Goal: Communication & Community: Answer question/provide support

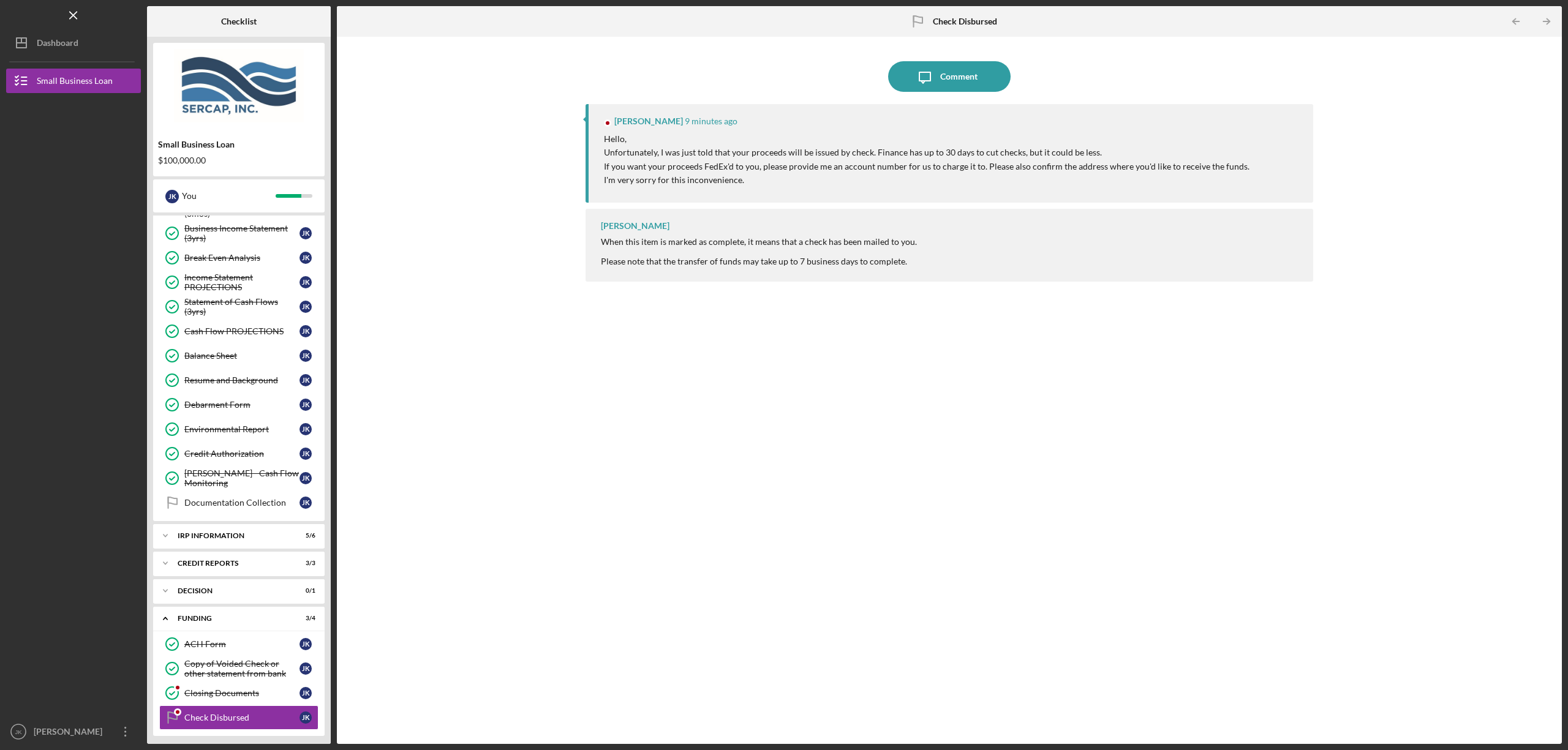
scroll to position [425, 0]
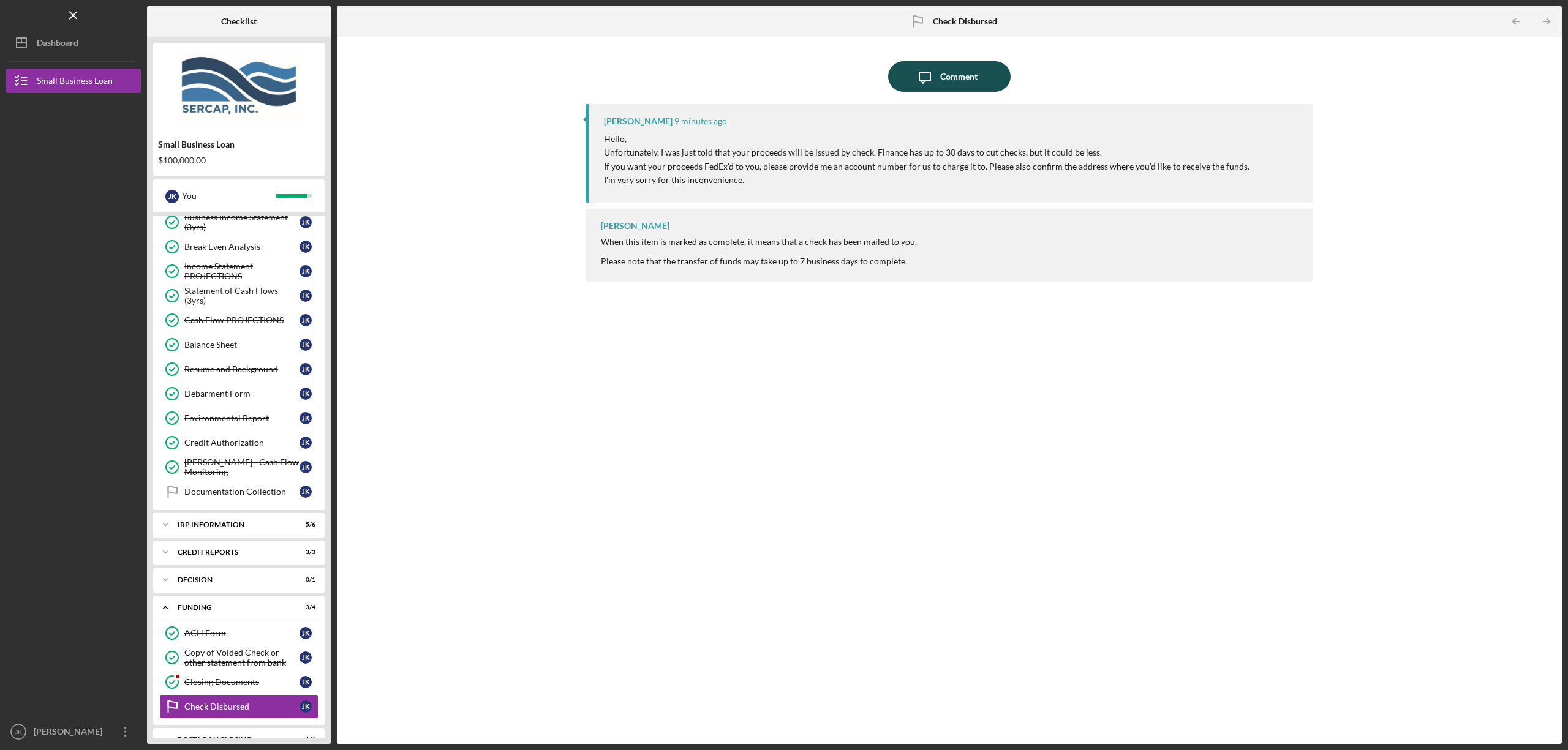
click at [931, 79] on icon "Icon/Message" at bounding box center [924, 76] width 30 height 30
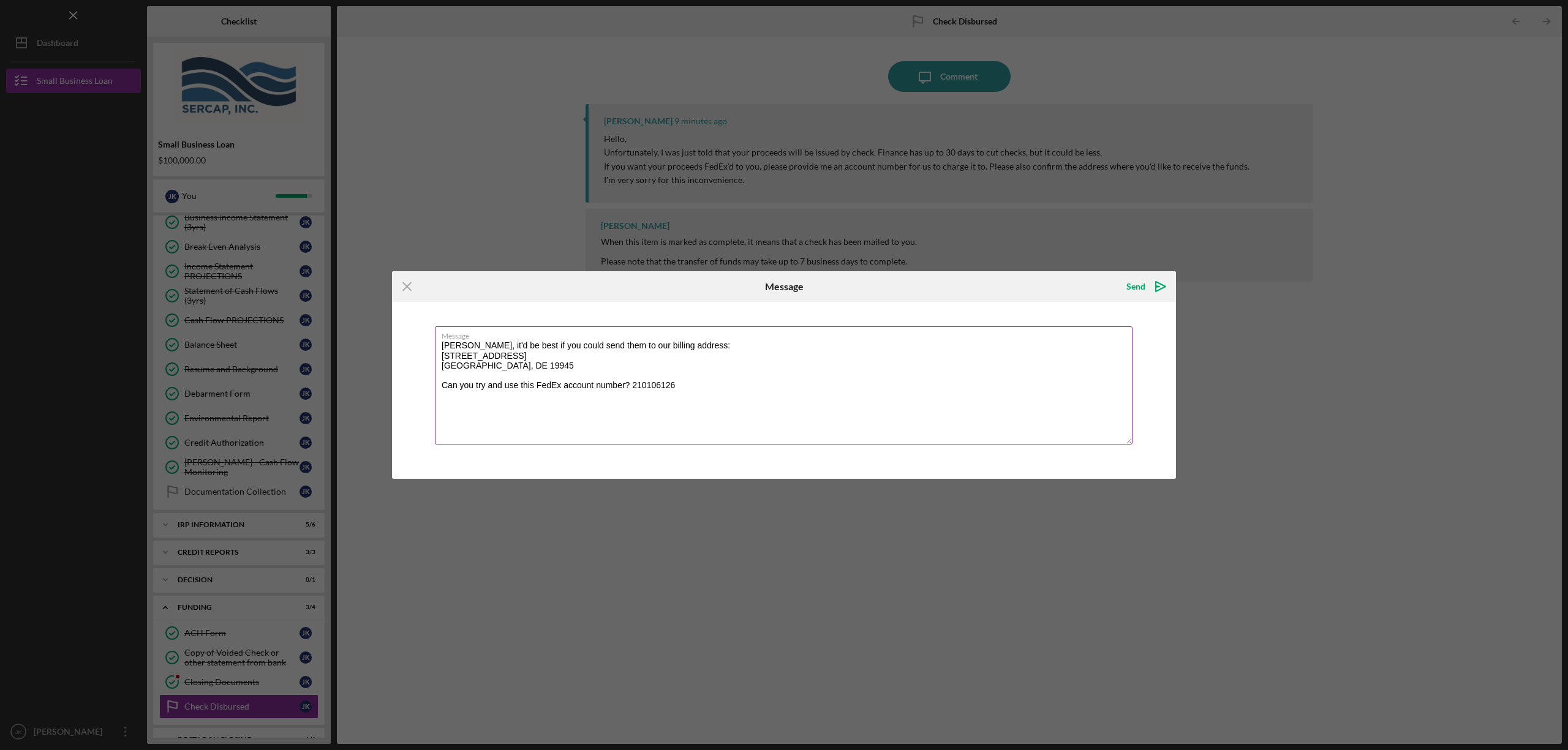
click at [681, 345] on textarea "[PERSON_NAME], it'd be best if you could send them to our billing address: [STR…" at bounding box center [784, 385] width 697 height 118
type textarea "[PERSON_NAME], it'd be best if you could send them to our billing address: [STR…"
click at [1144, 281] on div "Send" at bounding box center [1136, 287] width 19 height 24
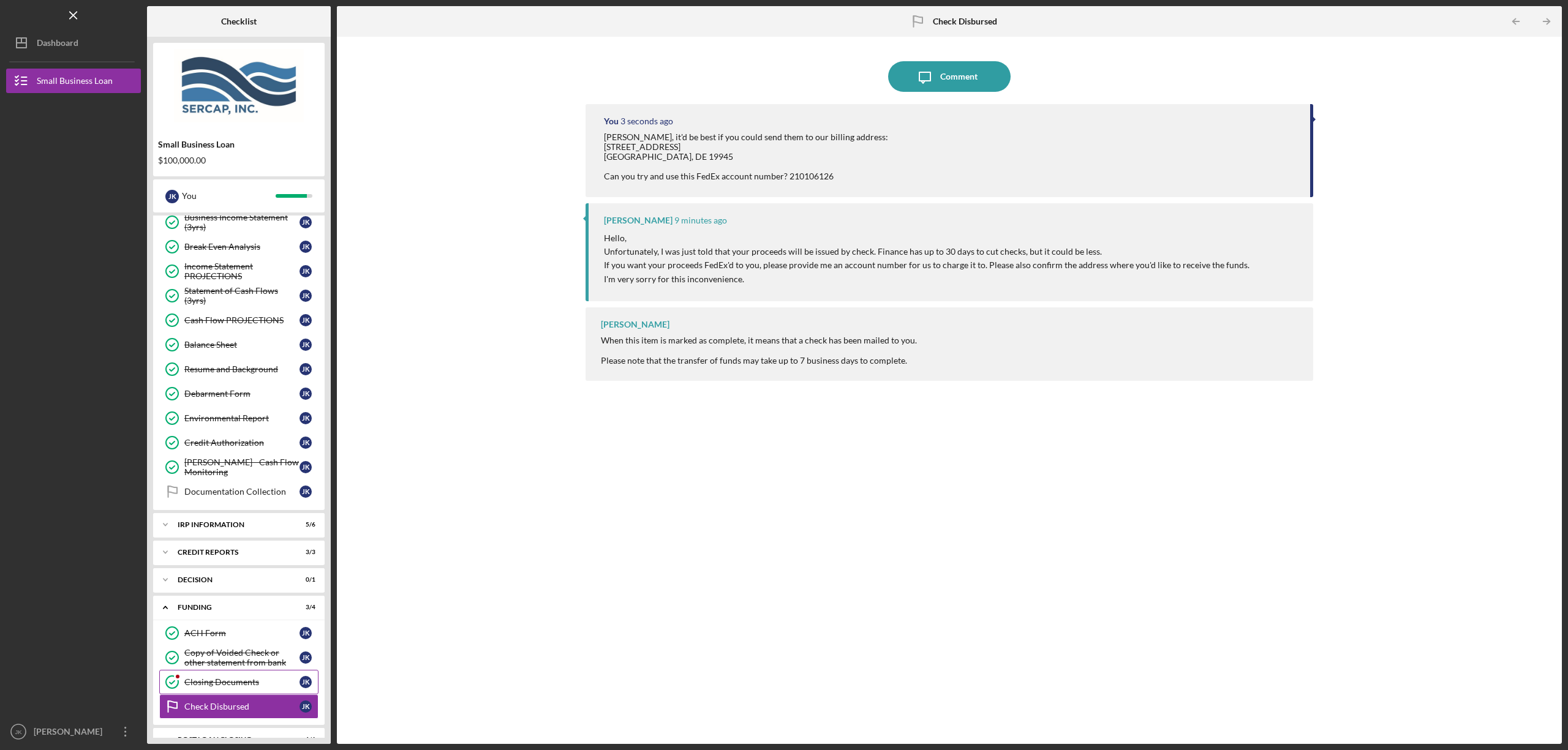
click at [249, 681] on div "Closing Documents" at bounding box center [242, 683] width 115 height 10
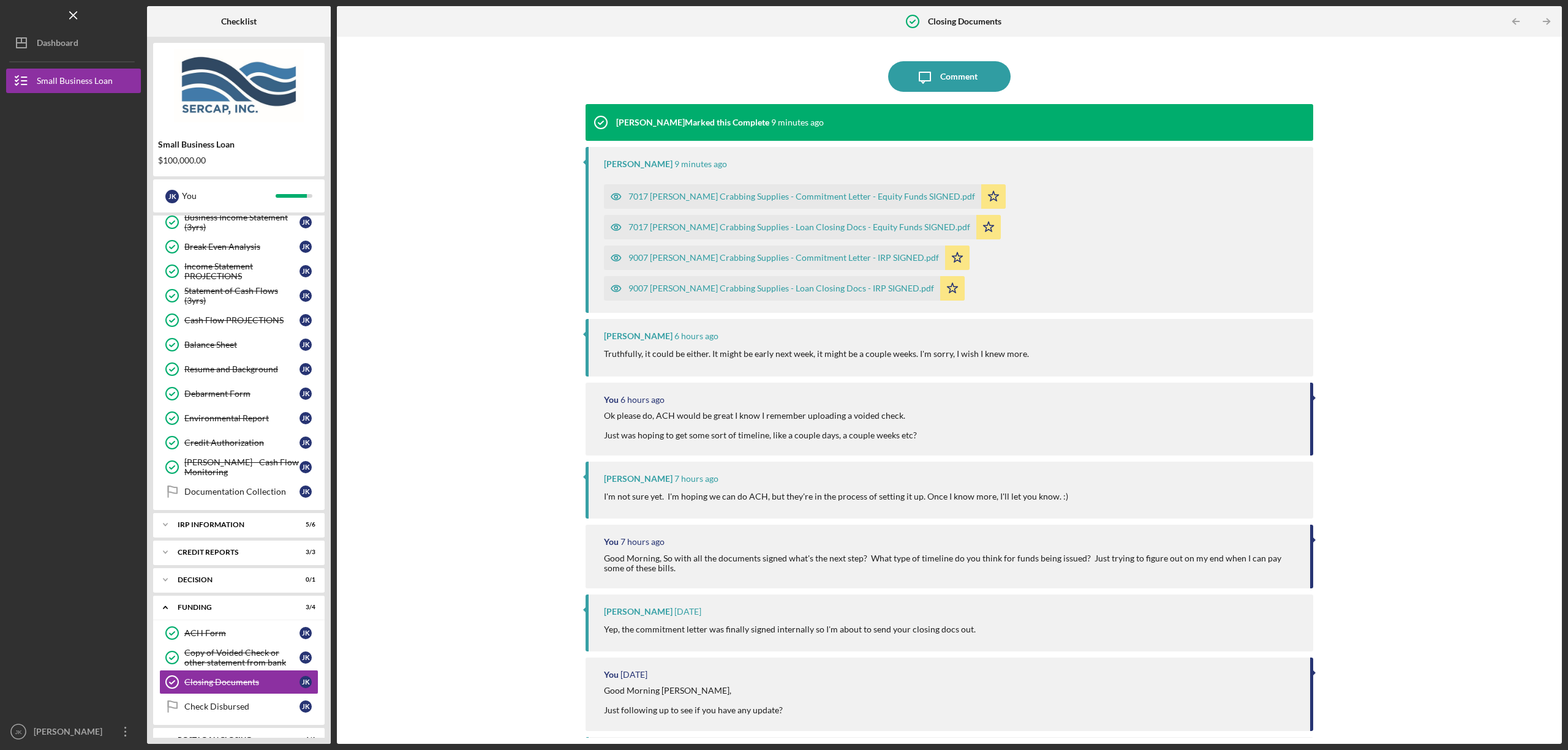
click at [670, 193] on div "7017 [PERSON_NAME] Crabbing Supplies - Commitment Letter - Equity Funds SIGNED.…" at bounding box center [801, 197] width 346 height 10
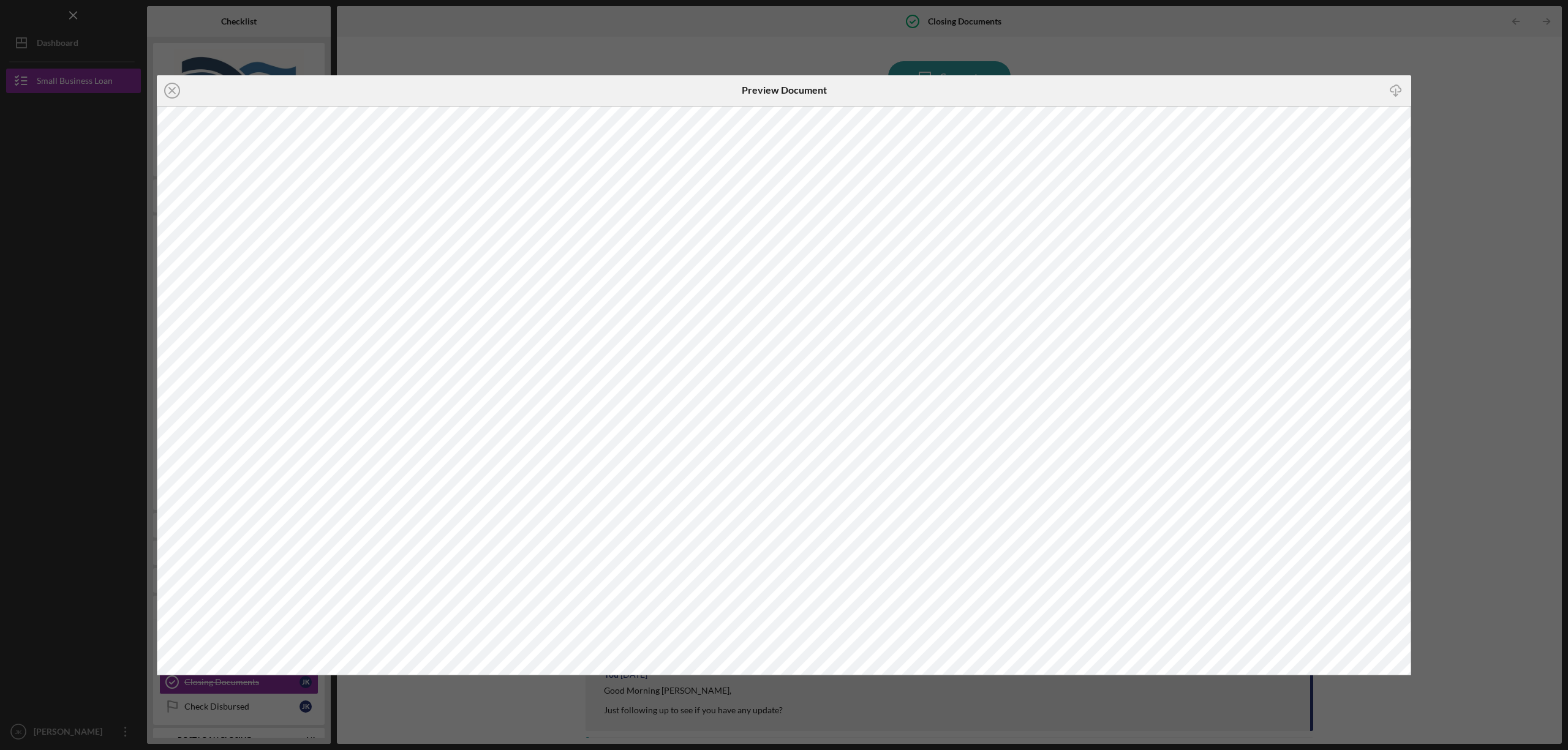
click at [599, 43] on div "Icon/Close Preview Document Icon/Download" at bounding box center [784, 375] width 1568 height 750
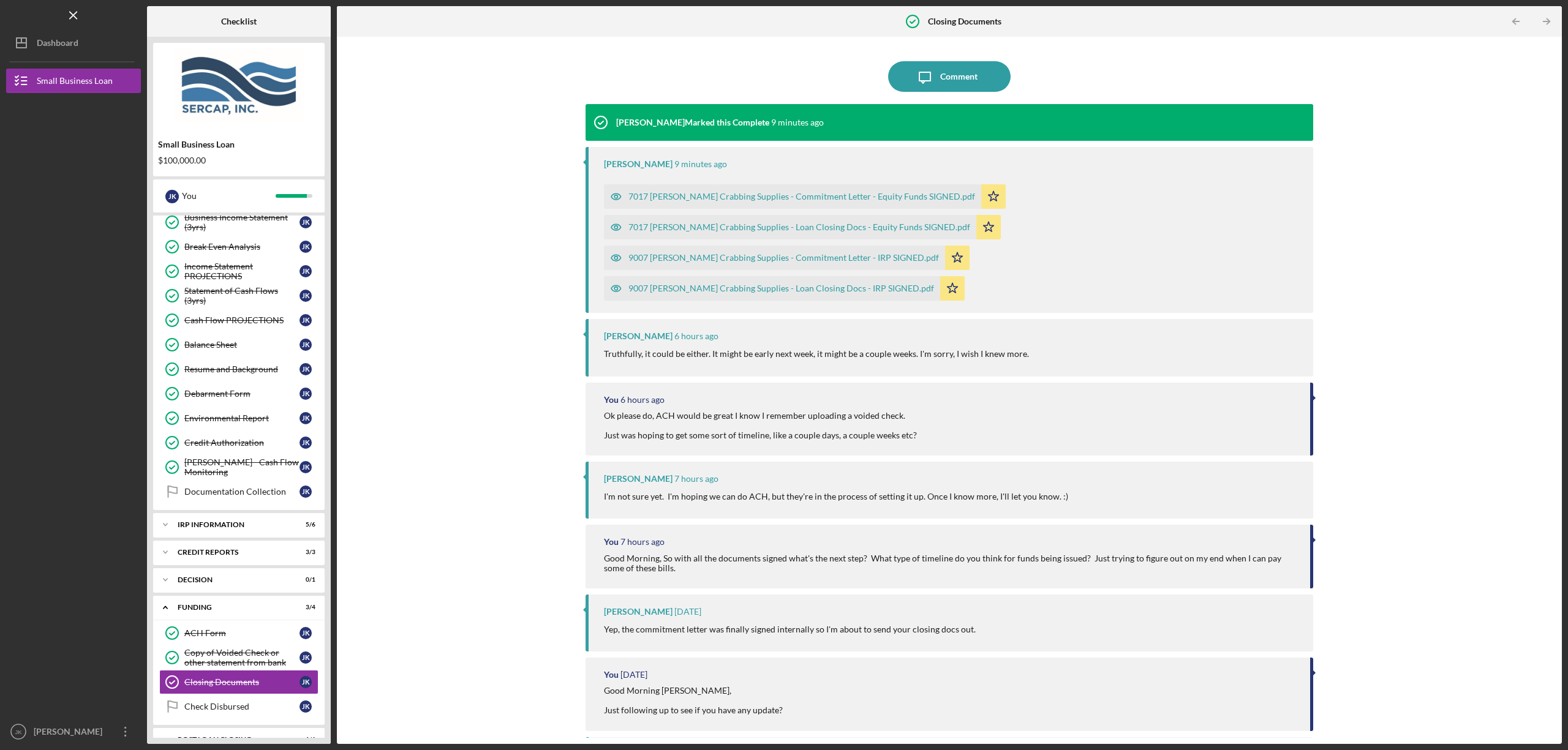
click at [661, 226] on div "7017 [PERSON_NAME] Crabbing Supplies - Loan Closing Docs - Equity Funds SIGNED.…" at bounding box center [798, 227] width 341 height 10
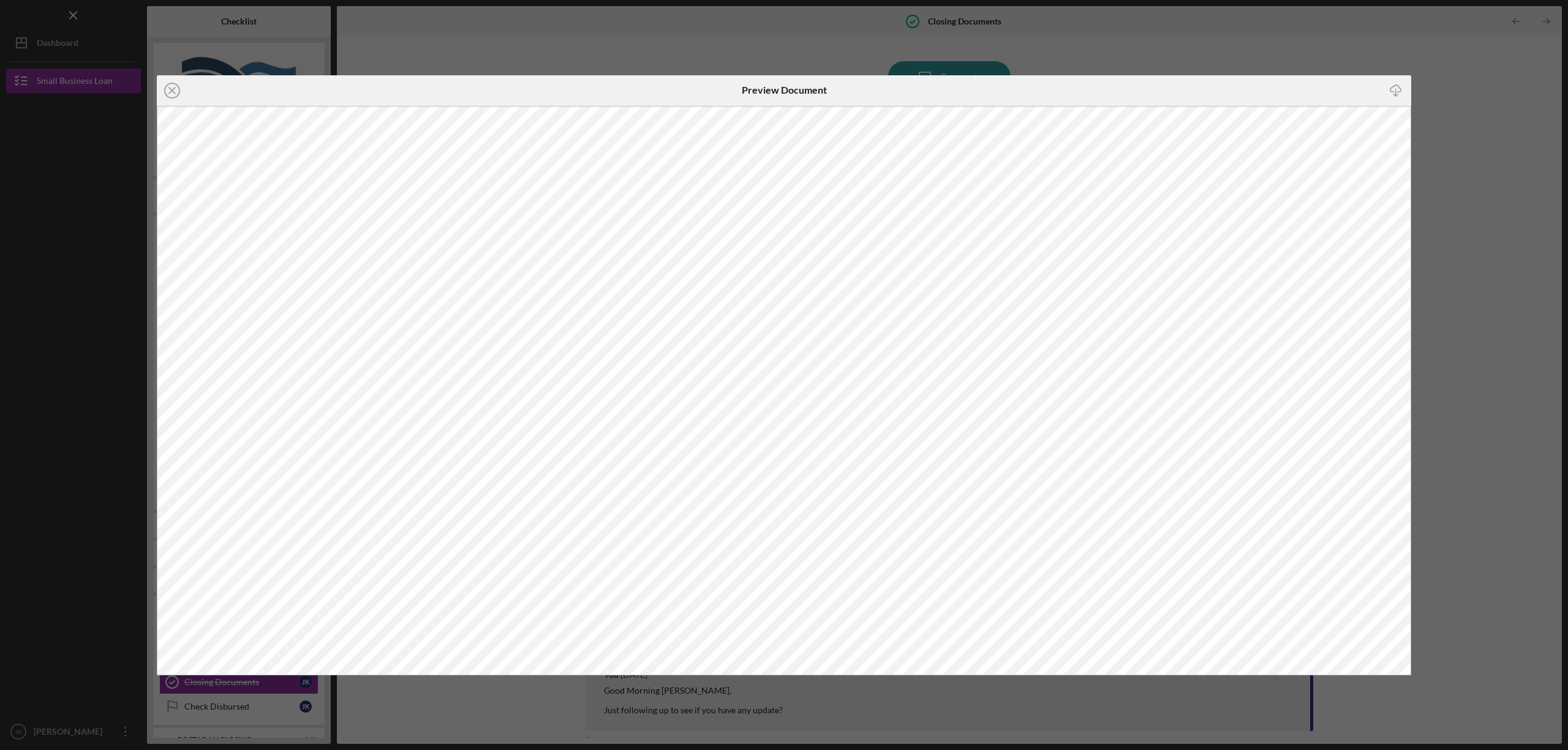
click at [600, 53] on div "Icon/Close Preview Document Icon/Download" at bounding box center [784, 375] width 1568 height 750
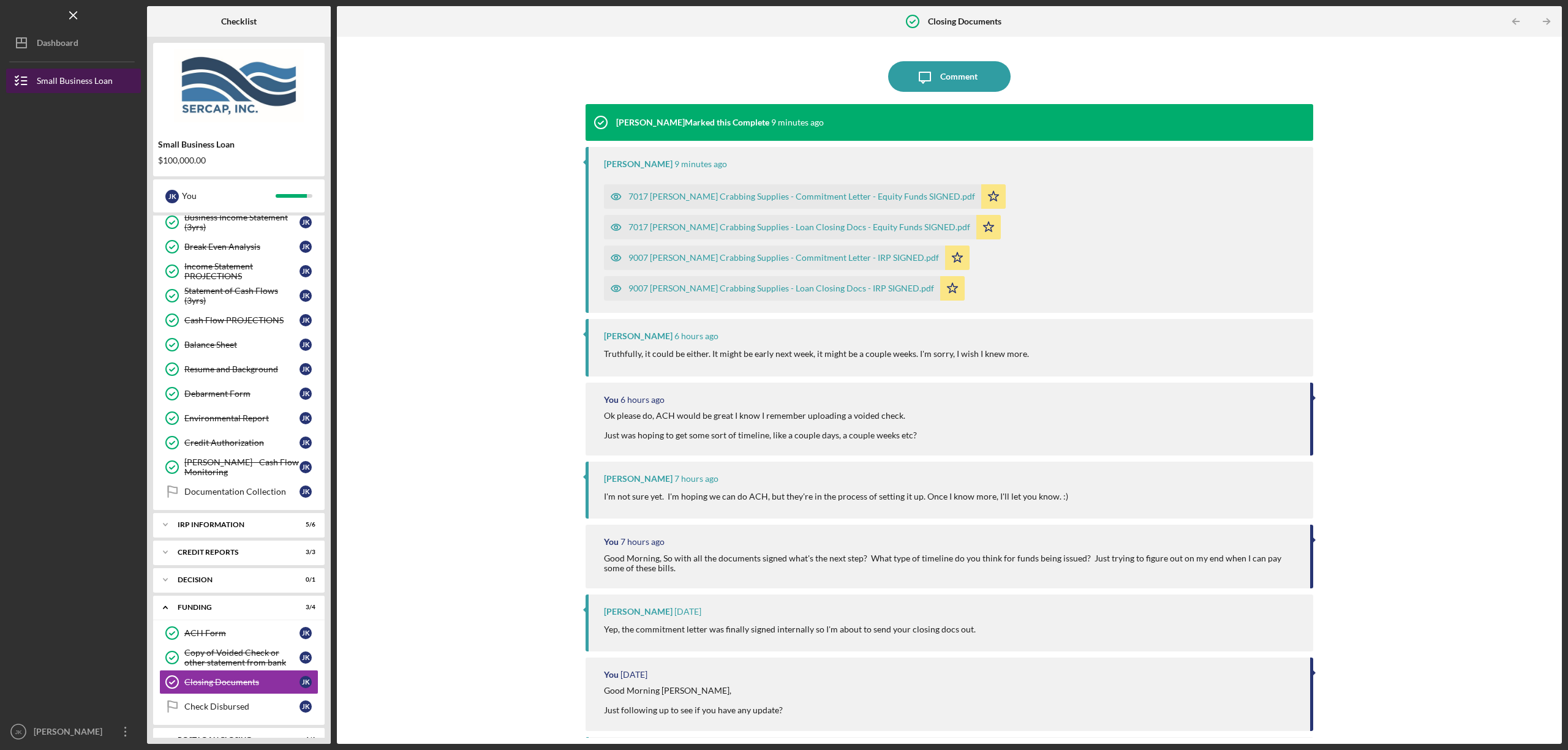
click at [74, 86] on div "Small Business Loan" at bounding box center [75, 82] width 76 height 27
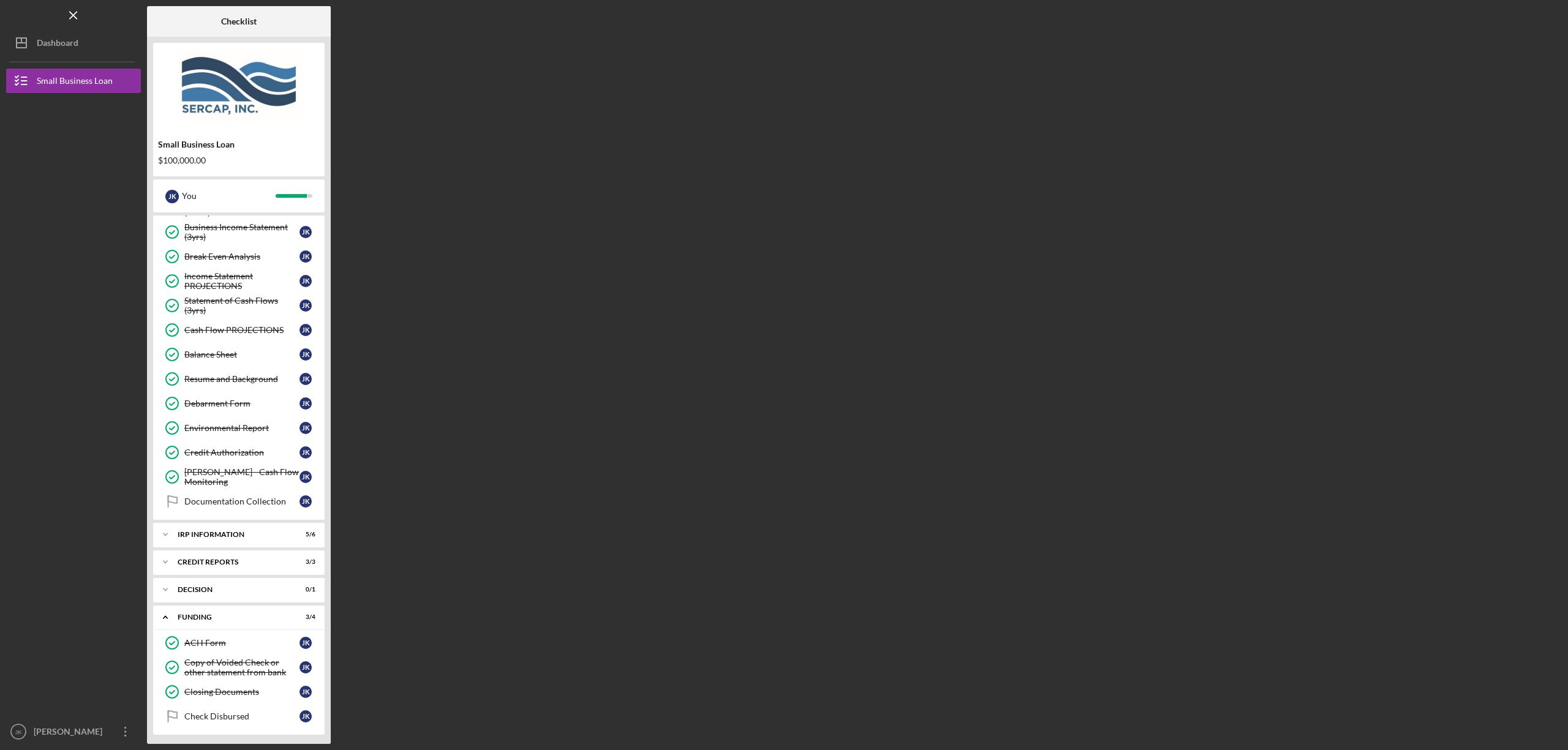
scroll to position [447, 0]
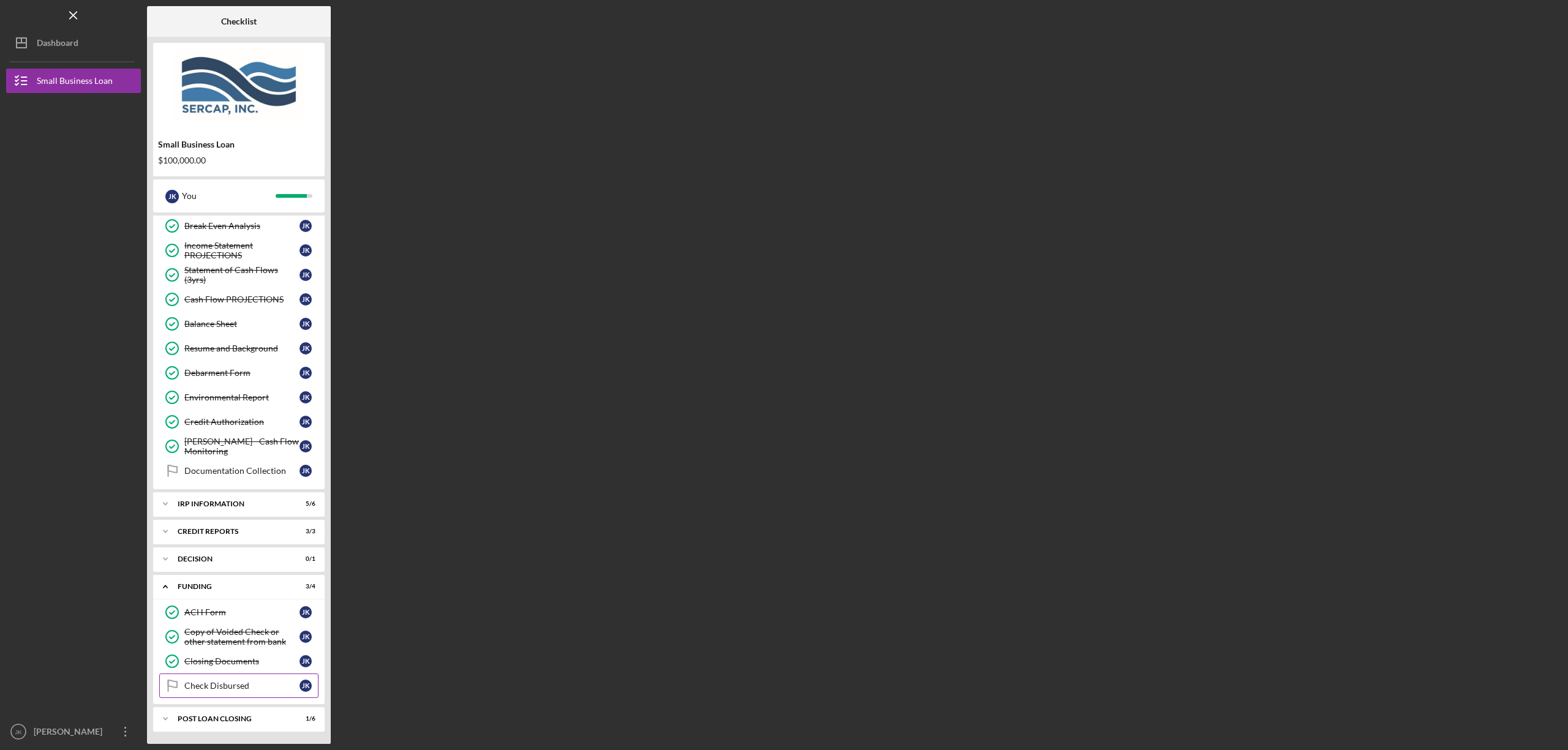
click at [239, 685] on div "Check Disbursed" at bounding box center [242, 685] width 115 height 10
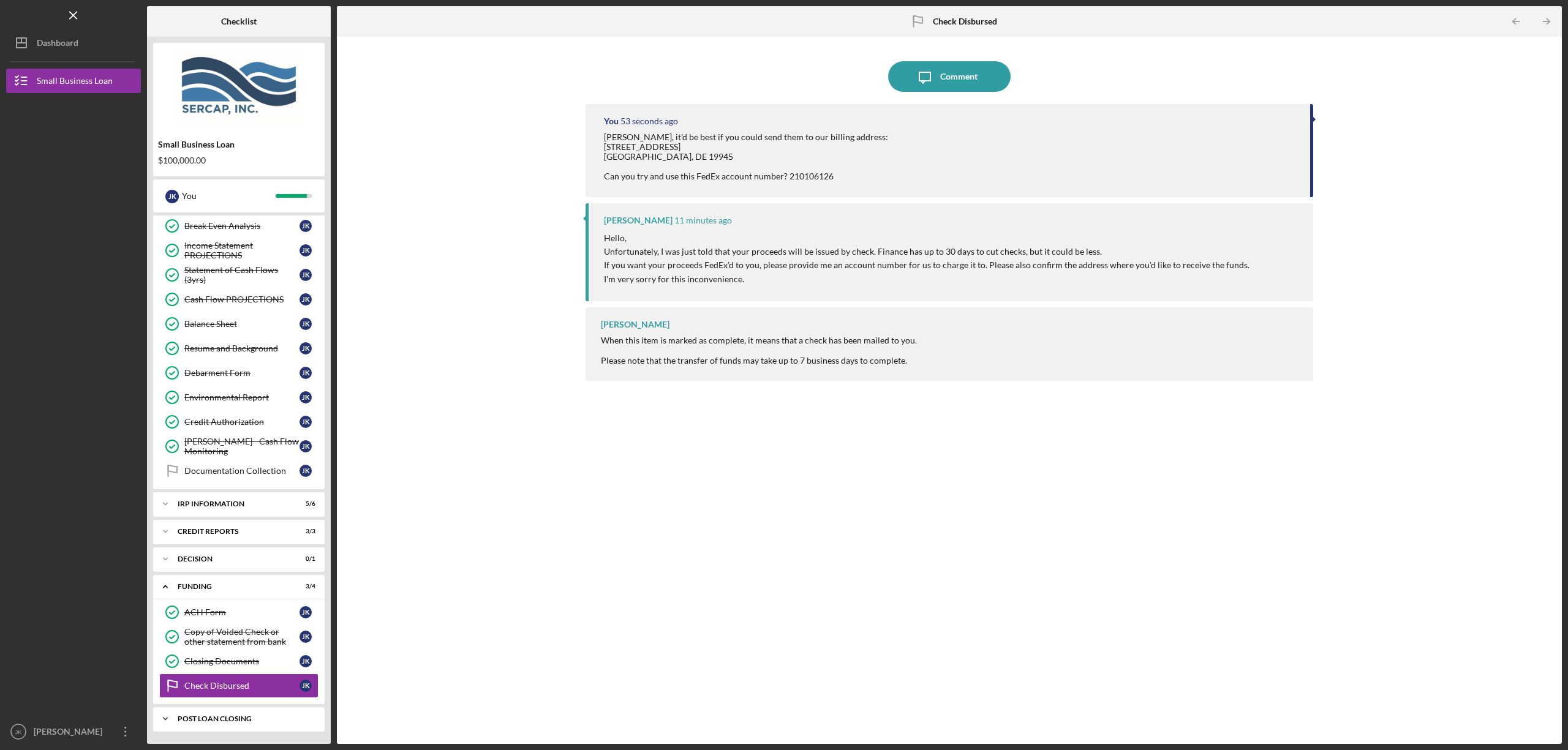
click at [232, 712] on div "Icon/Expander POST LOAN CLOSING 1 / 6" at bounding box center [239, 719] width 171 height 24
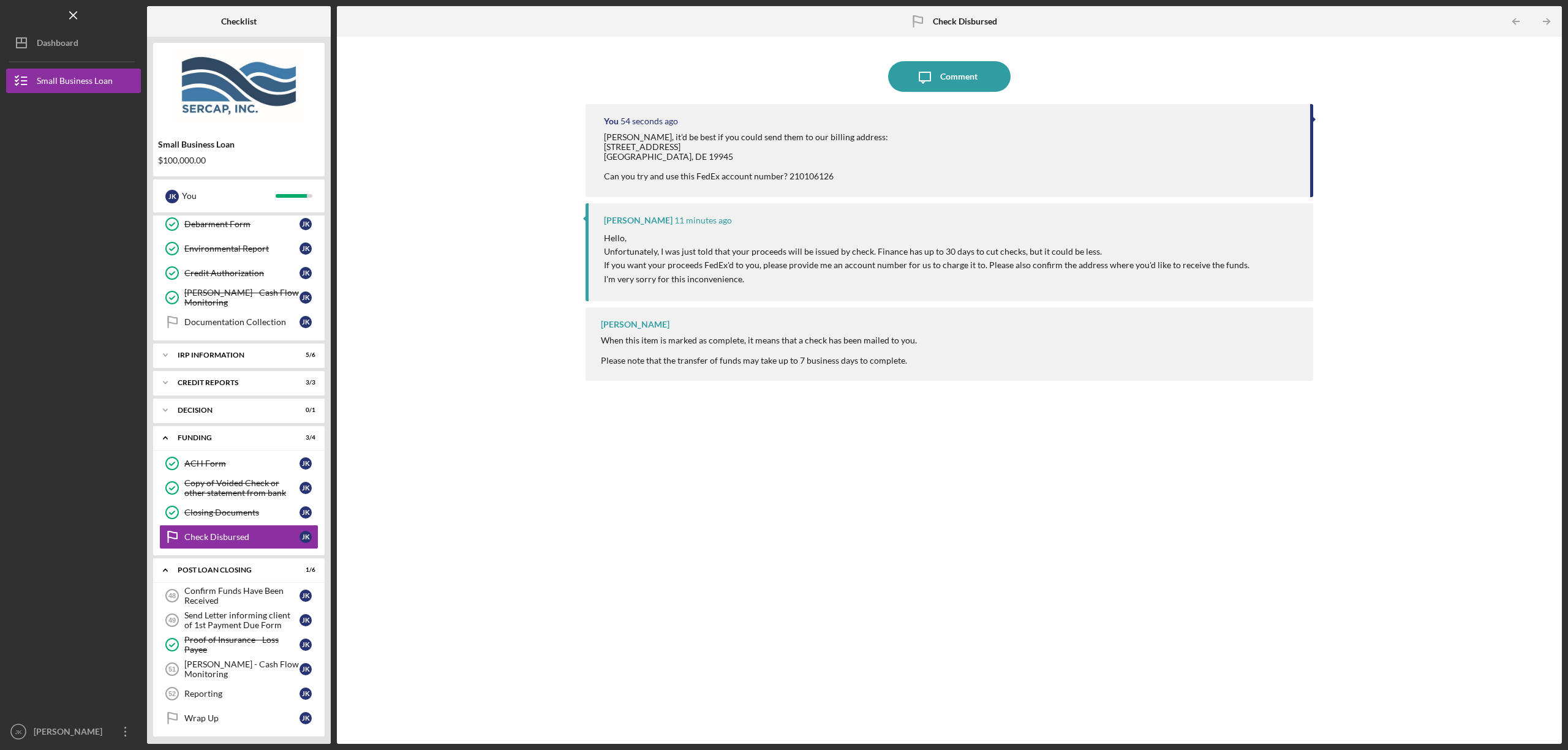
scroll to position [600, 0]
